Goal: Check status: Check status

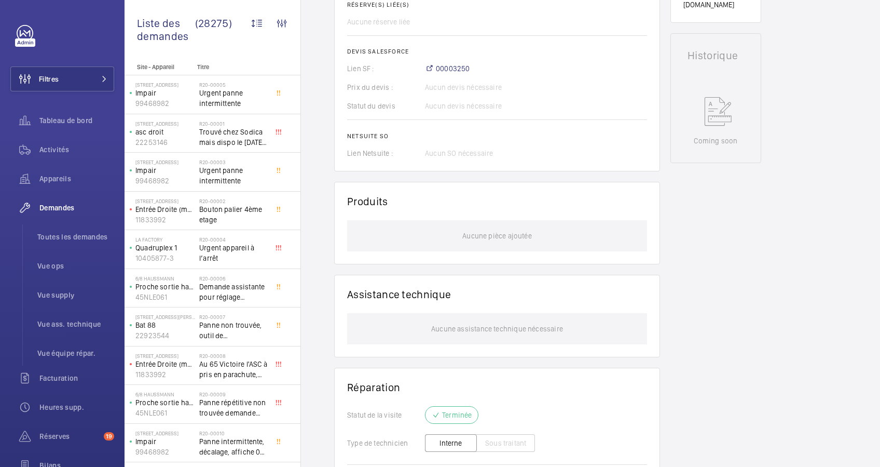
scroll to position [602, 0]
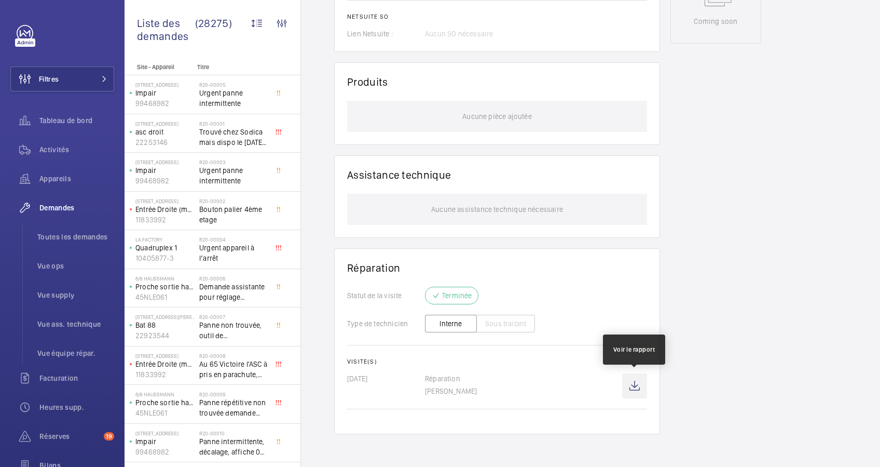
click at [635, 386] on wm-front-icon-button at bounding box center [634, 385] width 25 height 25
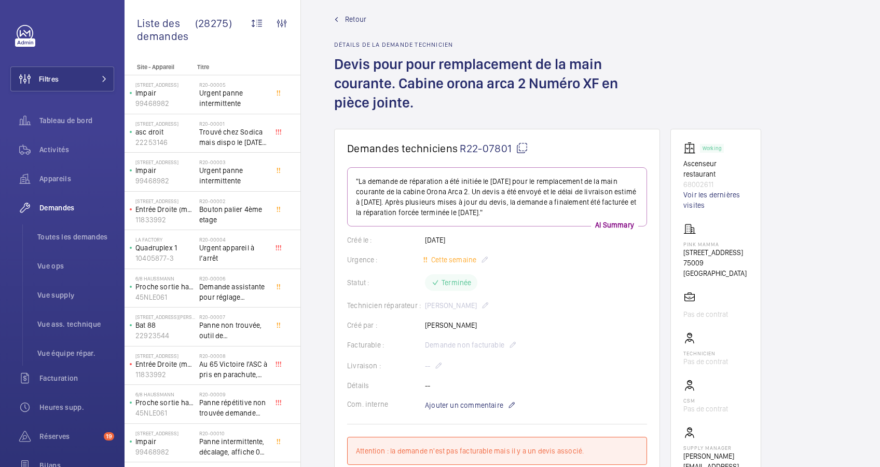
scroll to position [0, 0]
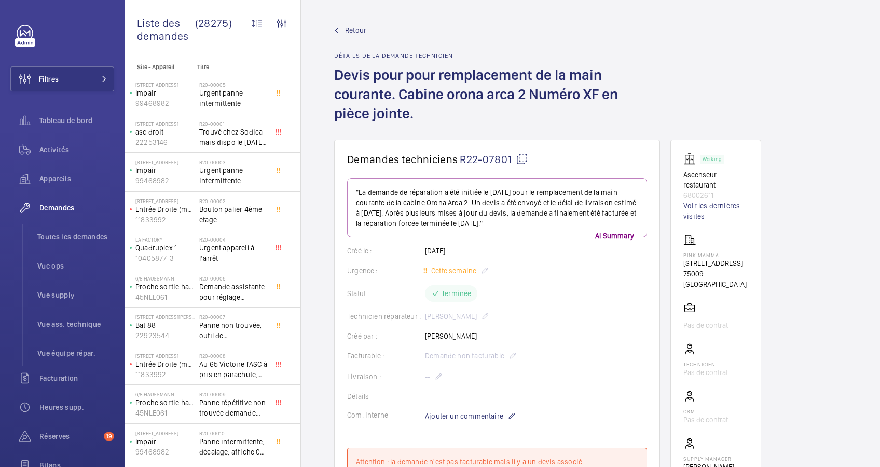
drag, startPoint x: 681, startPoint y: 262, endPoint x: 722, endPoint y: 268, distance: 41.5
click at [722, 268] on wm-front-card "Working Ascenseur restaurant 68002611 Voir les dernières visites Pink Mamma [ST…" at bounding box center [716, 323] width 91 height 366
click at [345, 32] on span "Retour" at bounding box center [355, 30] width 21 height 10
click at [353, 25] on span "Retour" at bounding box center [355, 30] width 21 height 10
